Goal: Find specific fact: Find specific page/section

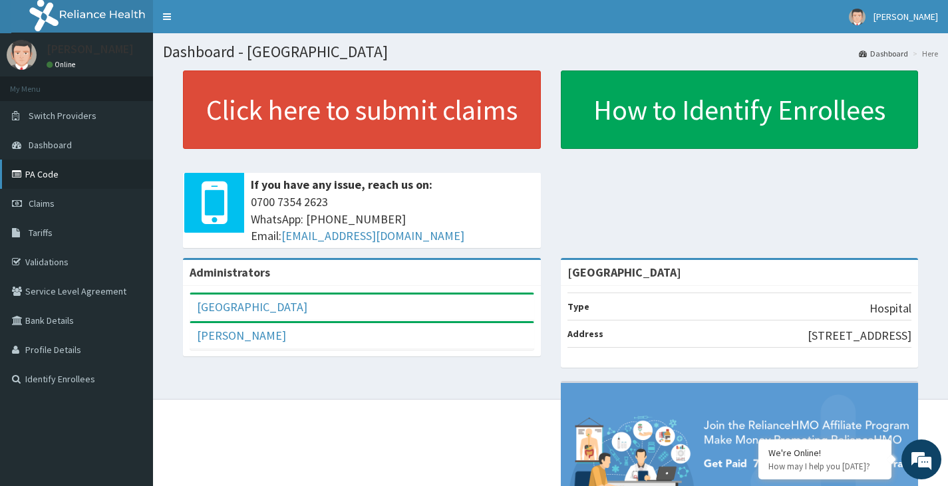
click at [65, 171] on link "PA Code" at bounding box center [76, 174] width 153 height 29
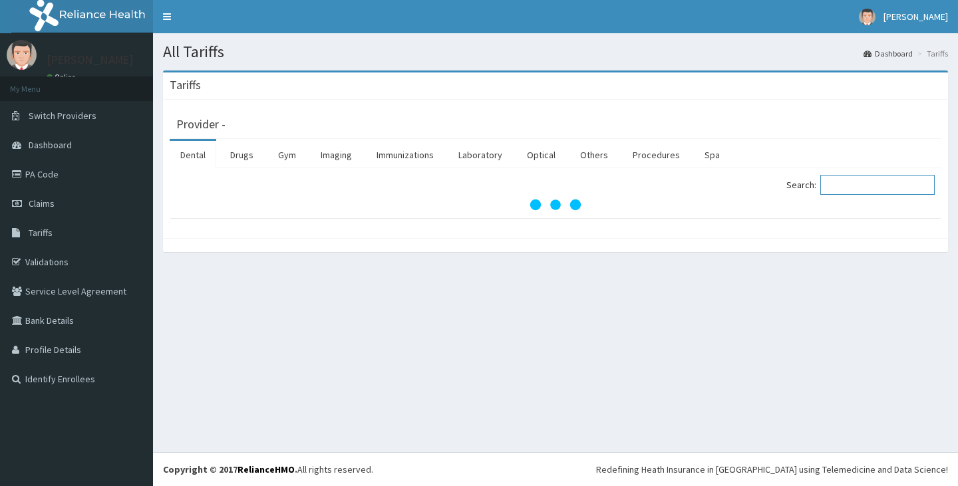
click at [867, 178] on input "Search:" at bounding box center [877, 185] width 114 height 20
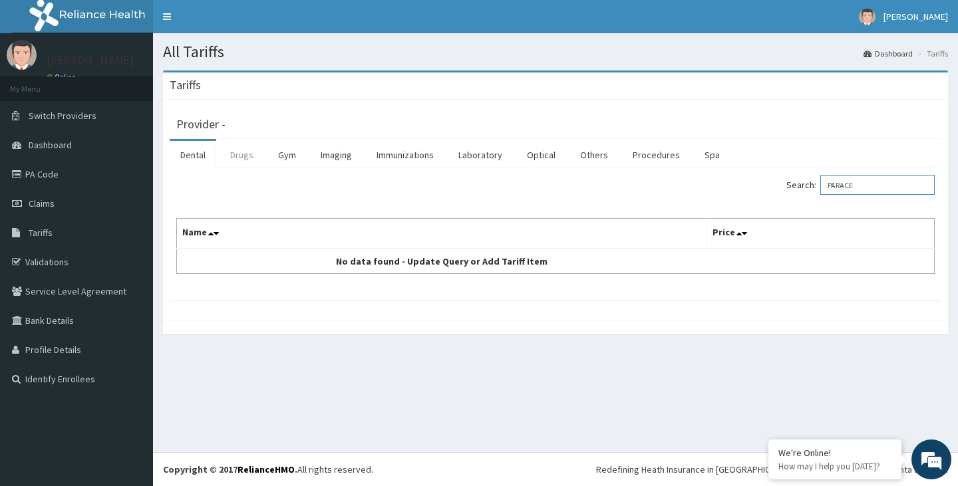
type input "PARACE"
click at [245, 154] on link "Drugs" at bounding box center [241, 155] width 45 height 28
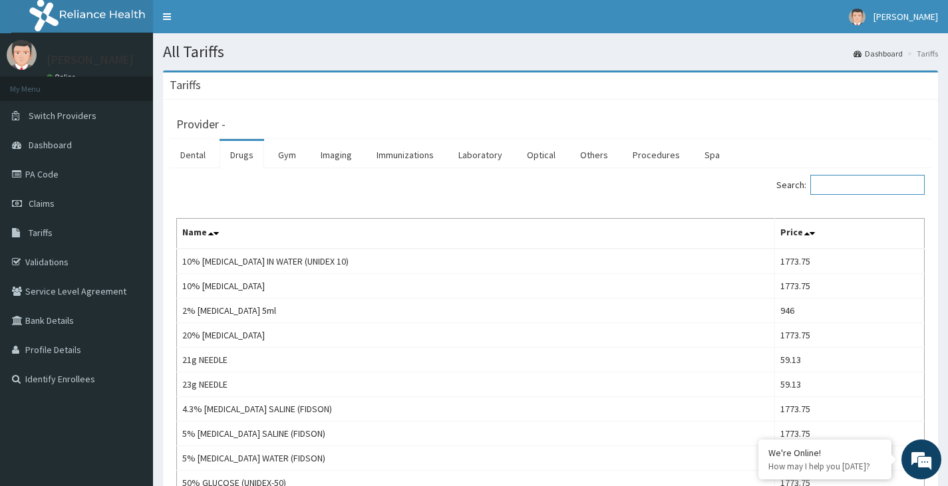
click at [860, 183] on input "Search:" at bounding box center [867, 185] width 114 height 20
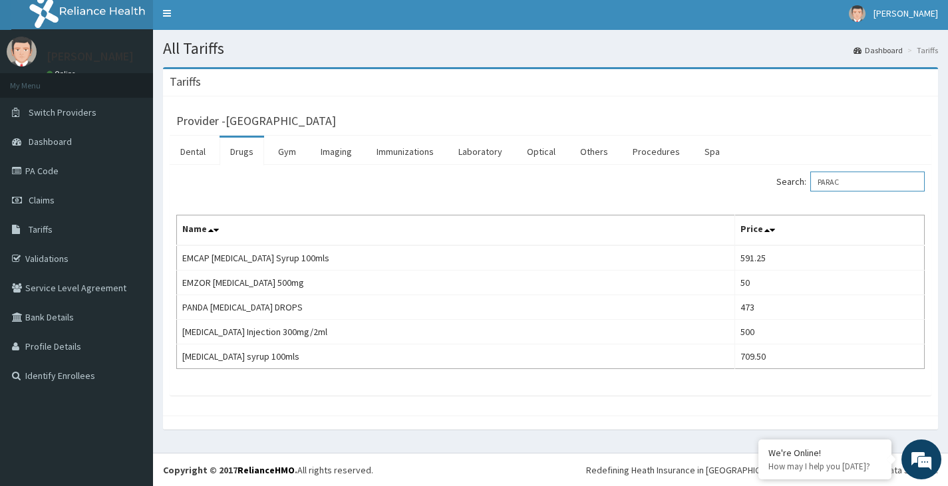
scroll to position [4, 0]
type input "PARAC"
click at [116, 168] on link "PA Code" at bounding box center [76, 170] width 153 height 29
